Goal: Task Accomplishment & Management: Manage account settings

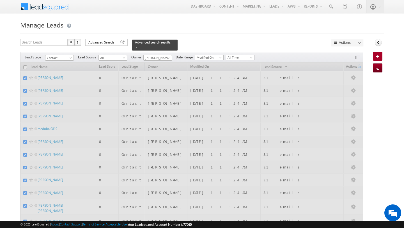
checkbox input "false"
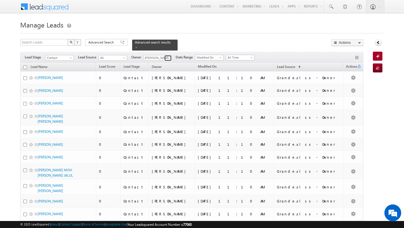
click at [170, 57] on span at bounding box center [168, 58] width 4 height 4
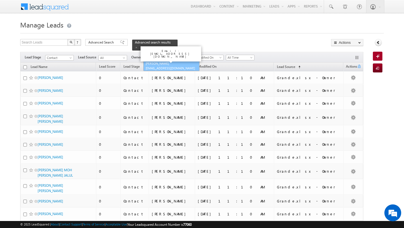
click at [153, 63] on link "[PERSON_NAME] [EMAIL_ADDRESS][DOMAIN_NAME]" at bounding box center [171, 65] width 56 height 11
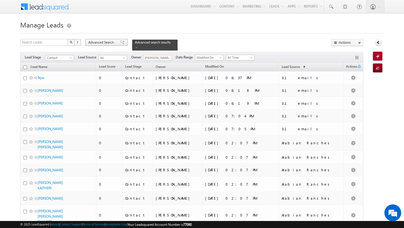
type input "[PERSON_NAME]"
click at [105, 42] on span "Advanced Search" at bounding box center [101, 42] width 27 height 5
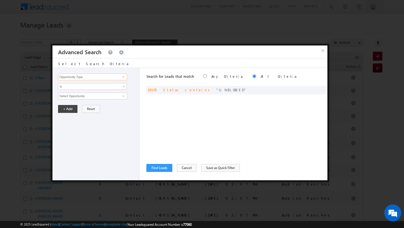
click at [96, 79] on input "Opportunity Type" at bounding box center [92, 77] width 69 height 7
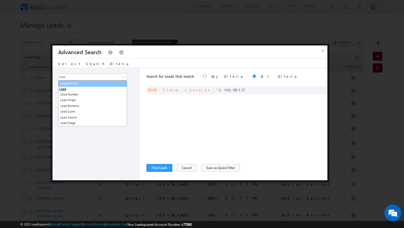
click at [81, 81] on link "Lead Activity" at bounding box center [92, 83] width 69 height 6
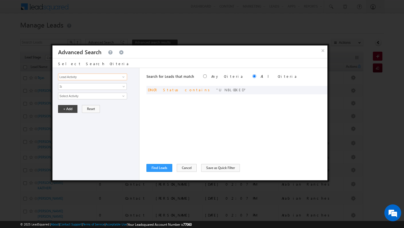
type input "Lead Activity"
click at [81, 81] on div "Opportunity Type Lead Activity Task Sales Group Prospect Id Address 1 Address 2…" at bounding box center [95, 124] width 87 height 112
click at [81, 85] on span "Is" at bounding box center [88, 86] width 61 height 5
click at [81, 97] on link "Is Not" at bounding box center [92, 98] width 68 height 5
click at [108, 97] on input "Select Activity" at bounding box center [92, 96] width 69 height 7
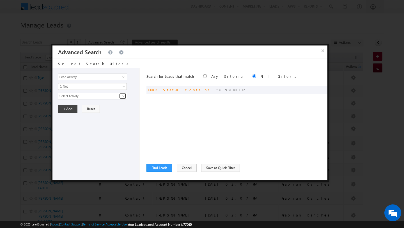
click at [124, 97] on span at bounding box center [123, 96] width 4 height 4
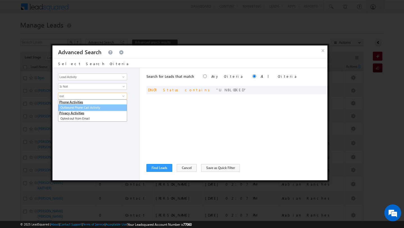
click at [99, 108] on link "Outbound Phone Call Activity" at bounding box center [92, 107] width 69 height 6
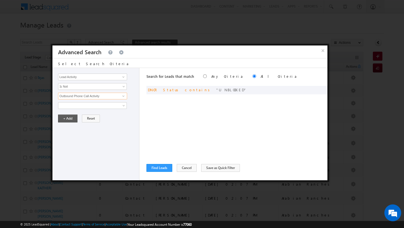
type input "Outbound Phone Call Activity"
click at [68, 119] on button "+ Add" at bounding box center [67, 119] width 19 height 8
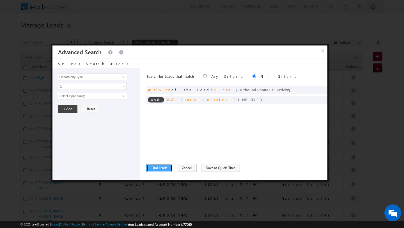
click at [157, 171] on button "Find Leads" at bounding box center [160, 168] width 26 height 8
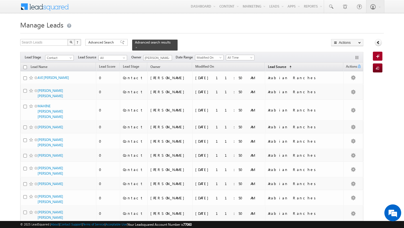
click at [284, 65] on span "Lead Source" at bounding box center [277, 67] width 18 height 4
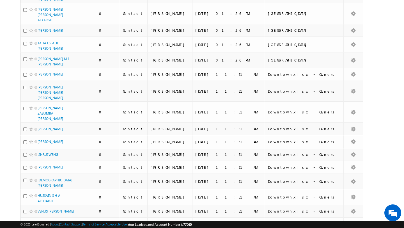
scroll to position [1399, 0]
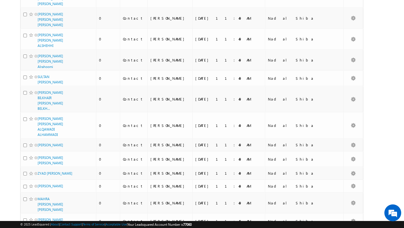
scroll to position [0, 0]
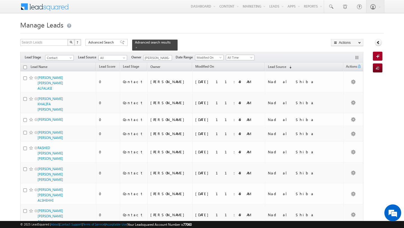
click at [25, 68] on input "checkbox" at bounding box center [25, 67] width 4 height 4
checkbox input "true"
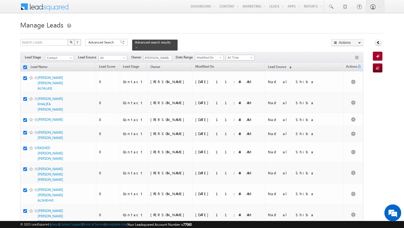
checkbox input "true"
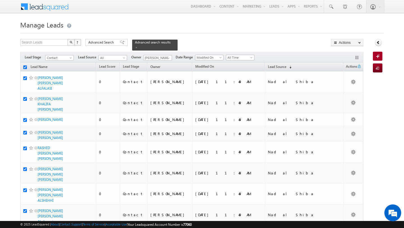
checkbox input "true"
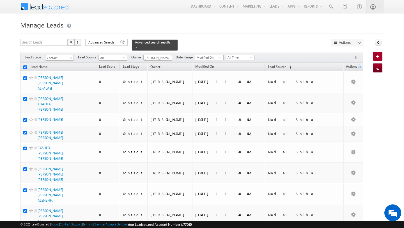
checkbox input "true"
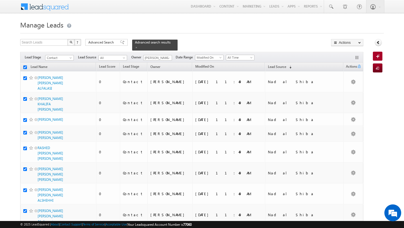
checkbox input "true"
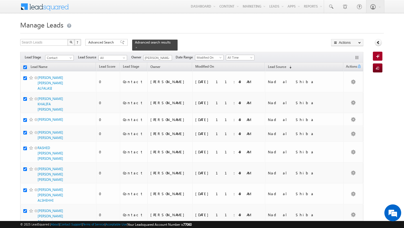
checkbox input "true"
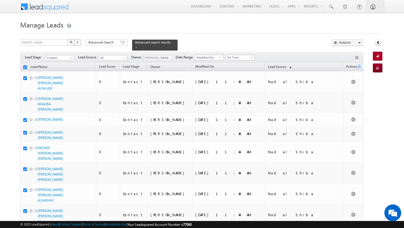
checkbox input "true"
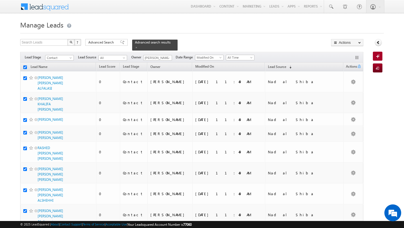
checkbox input "true"
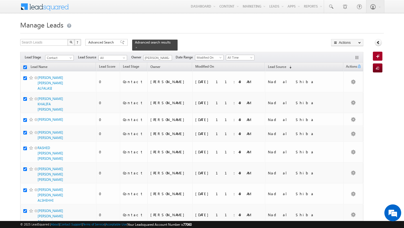
checkbox input "true"
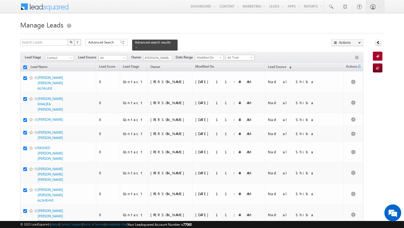
checkbox input "true"
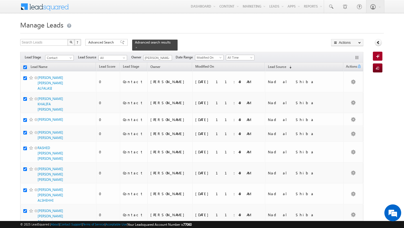
checkbox input "true"
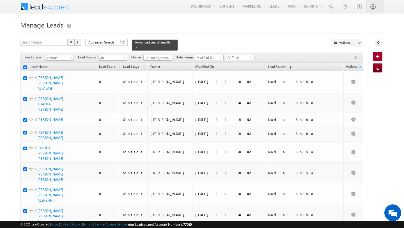
checkbox input "true"
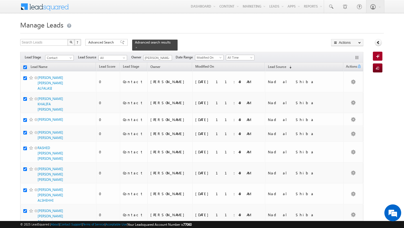
checkbox input "true"
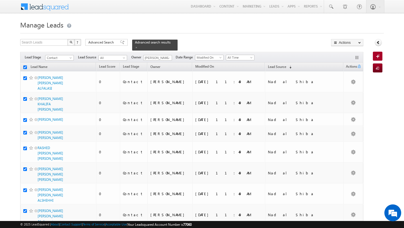
checkbox input "true"
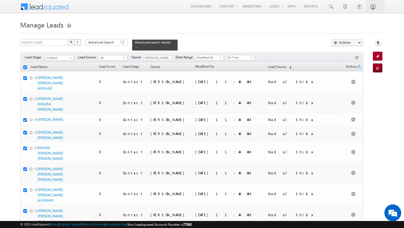
checkbox input "true"
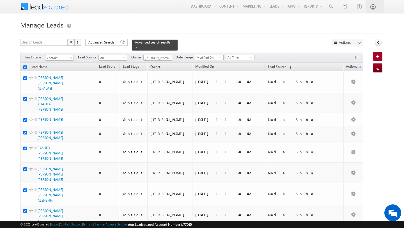
checkbox input "true"
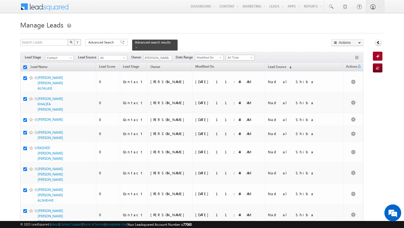
checkbox input "true"
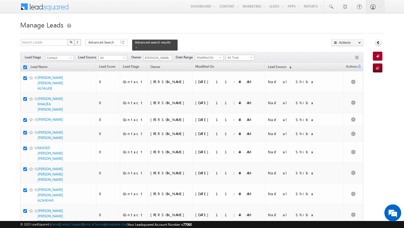
checkbox input "true"
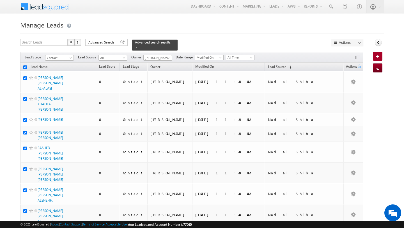
checkbox input "true"
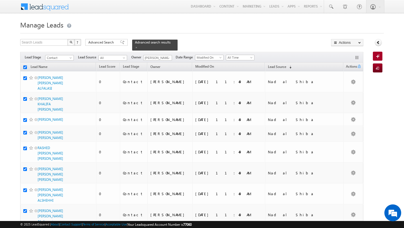
checkbox input "true"
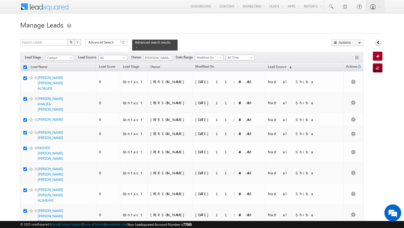
checkbox input "true"
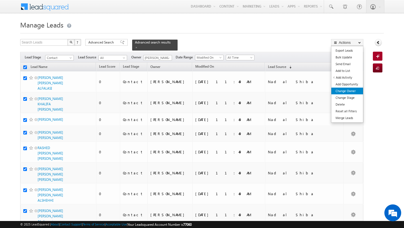
click at [348, 92] on link "Change Owner" at bounding box center [347, 91] width 32 height 7
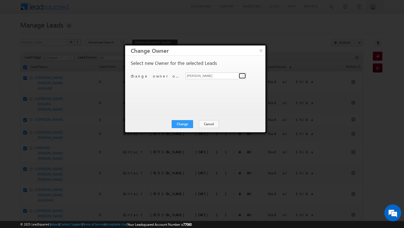
click at [245, 75] on link at bounding box center [242, 76] width 7 height 6
click at [196, 84] on link "[PERSON_NAME] [PERSON_NAME][EMAIL_ADDRESS][PERSON_NAME][DOMAIN_NAME]" at bounding box center [216, 84] width 61 height 11
type input "[PERSON_NAME]"
click at [185, 122] on button "Change" at bounding box center [182, 124] width 21 height 8
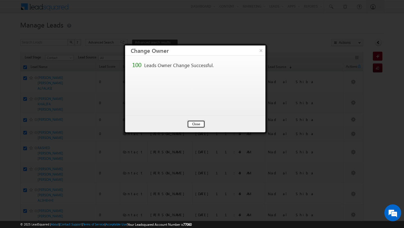
click at [198, 123] on button "Close" at bounding box center [196, 124] width 18 height 8
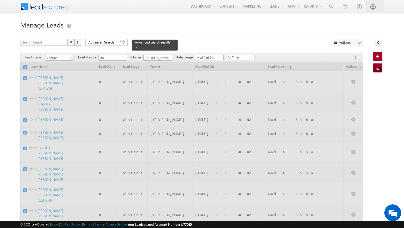
checkbox input "false"
